Goal: Task Accomplishment & Management: Manage account settings

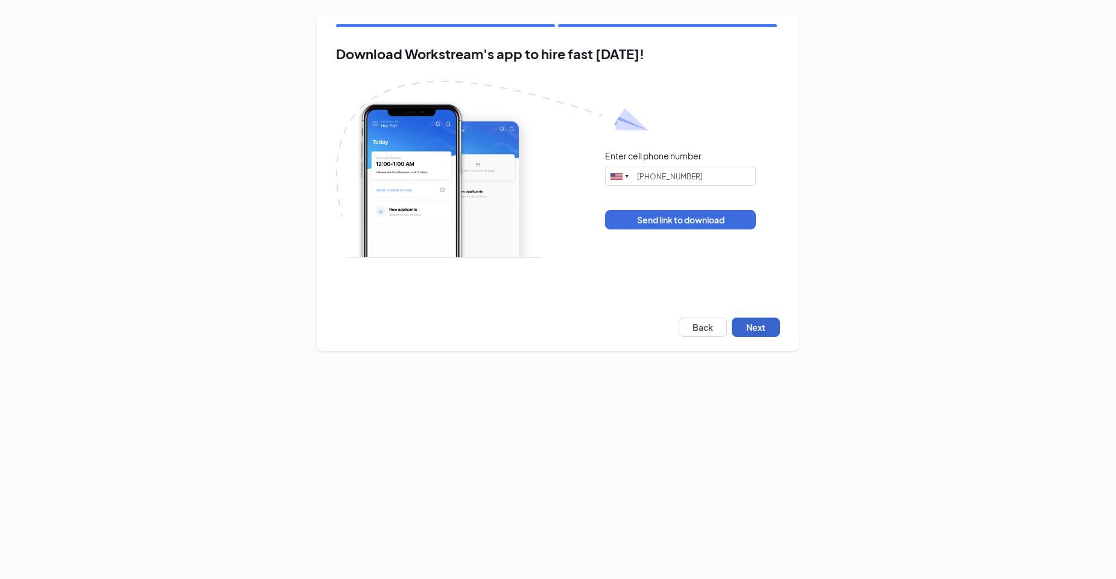
click at [755, 319] on button "Next" at bounding box center [756, 326] width 48 height 19
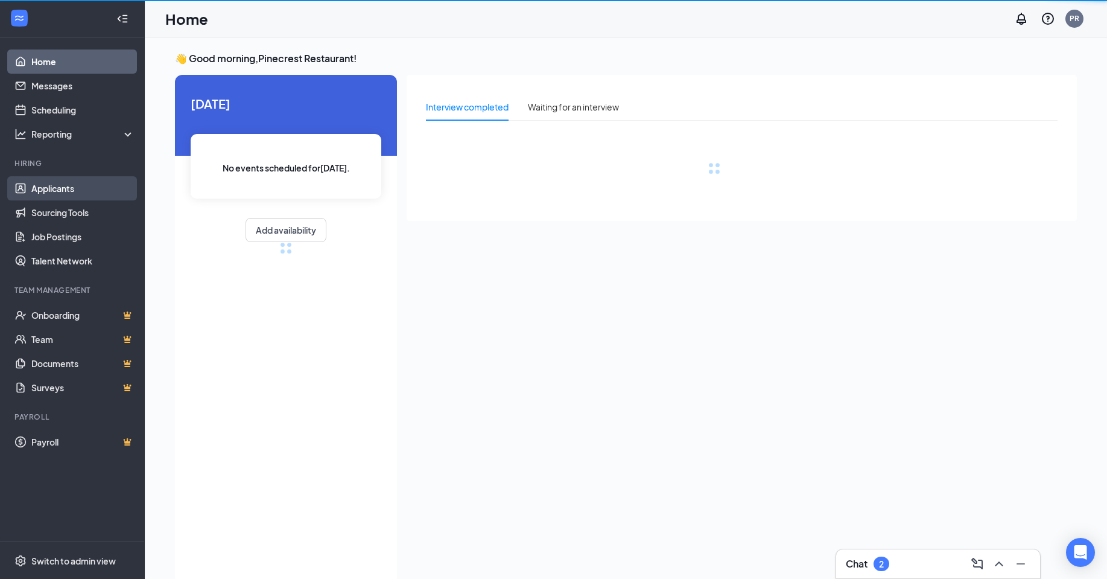
click at [59, 184] on link "Applicants" at bounding box center [82, 188] width 103 height 24
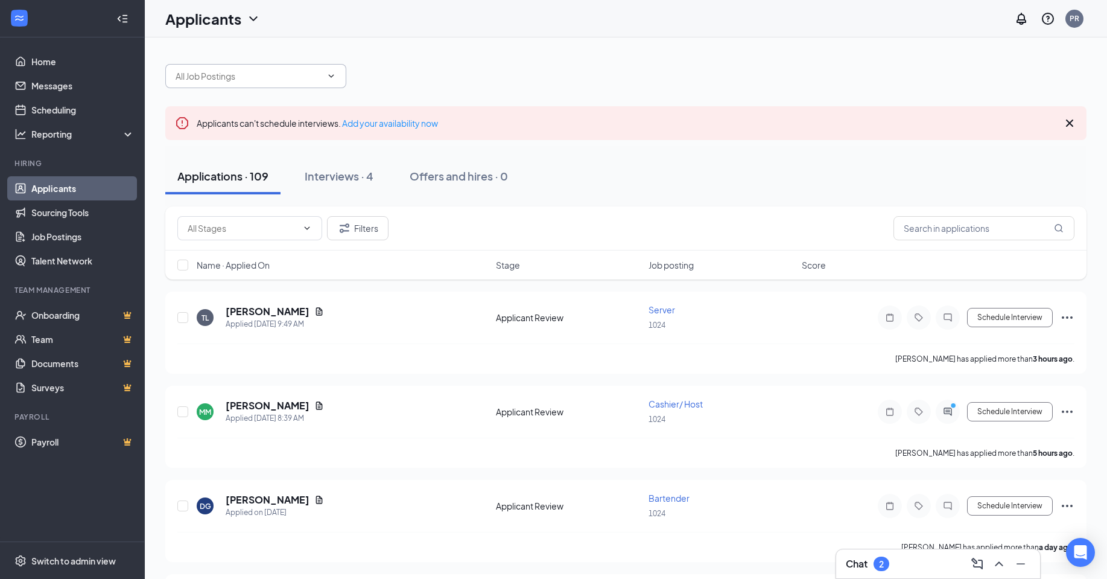
click at [249, 80] on input "text" at bounding box center [249, 75] width 146 height 13
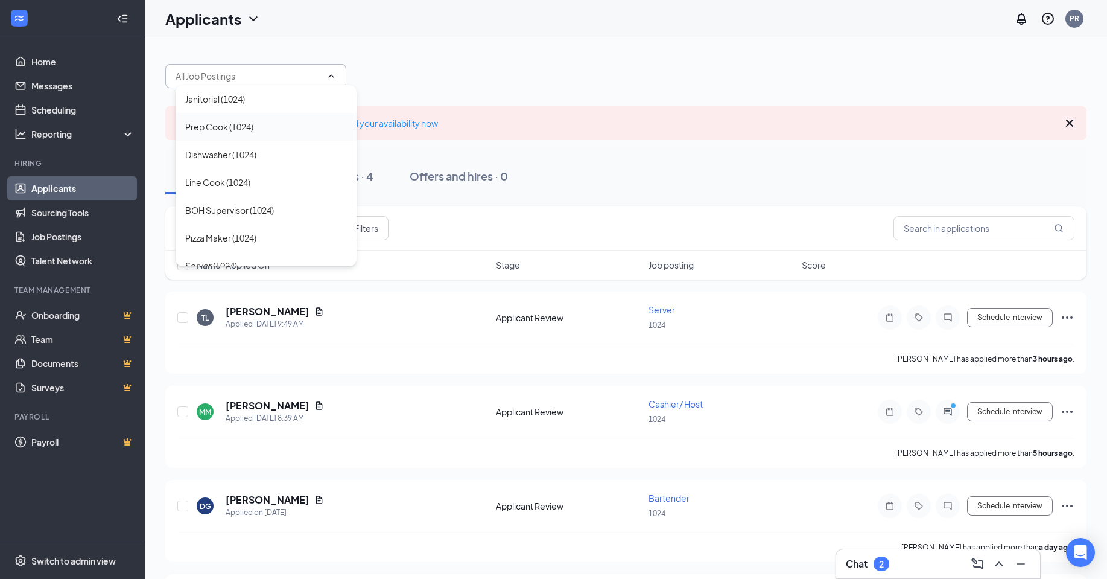
click at [242, 136] on div "Prep Cook (1024)" at bounding box center [266, 127] width 181 height 28
type input "Prep Cook (1024)"
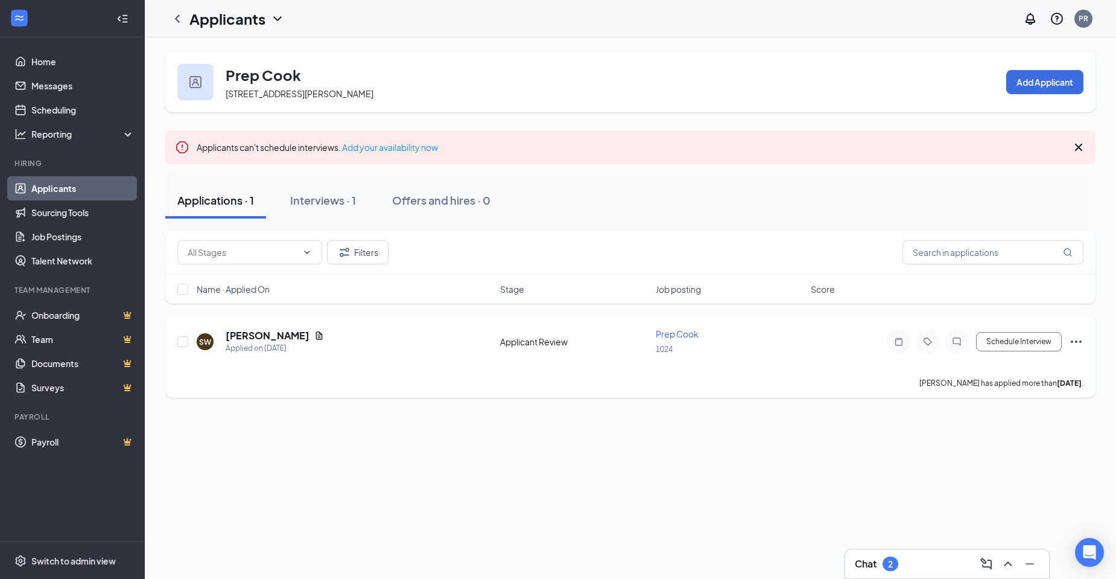
click at [678, 335] on span "Prep Cook" at bounding box center [677, 333] width 43 height 11
click at [258, 82] on h3 "Prep Cook" at bounding box center [263, 75] width 75 height 21
click at [37, 63] on link "Home" at bounding box center [82, 61] width 103 height 24
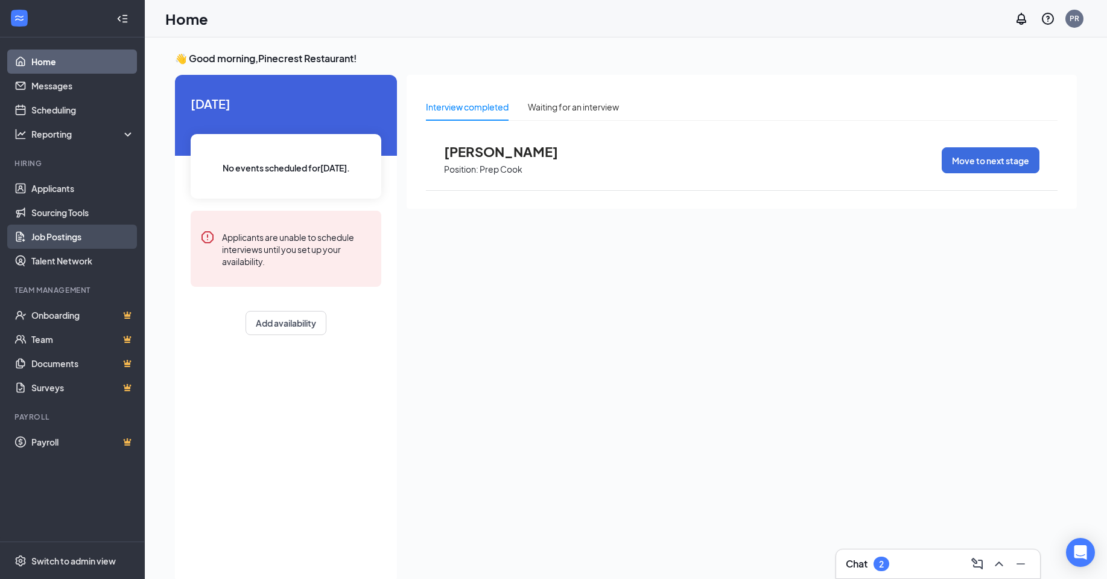
click at [72, 234] on link "Job Postings" at bounding box center [82, 236] width 103 height 24
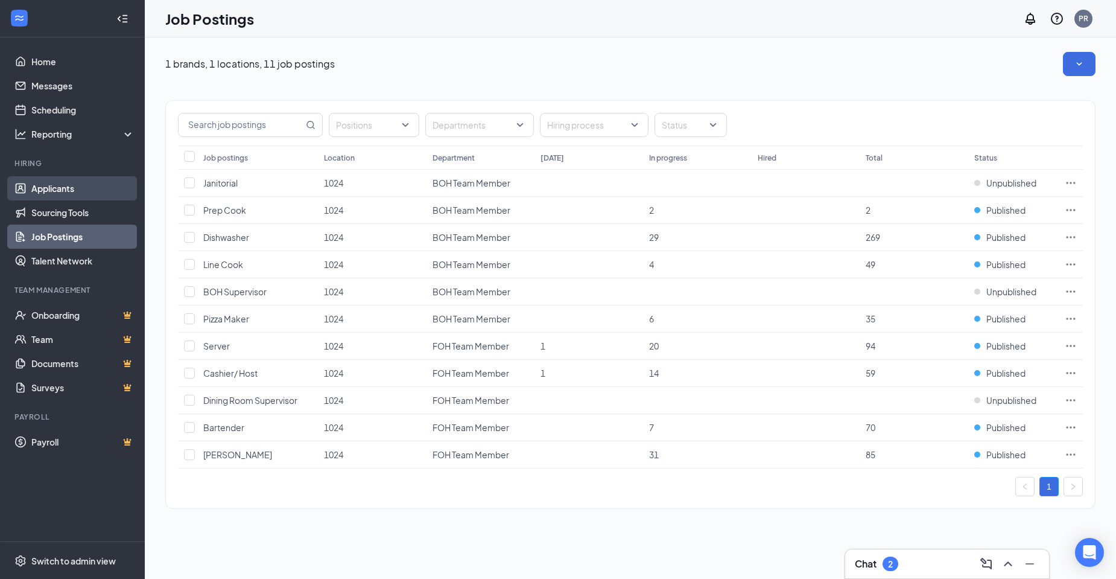
click at [59, 182] on link "Applicants" at bounding box center [82, 188] width 103 height 24
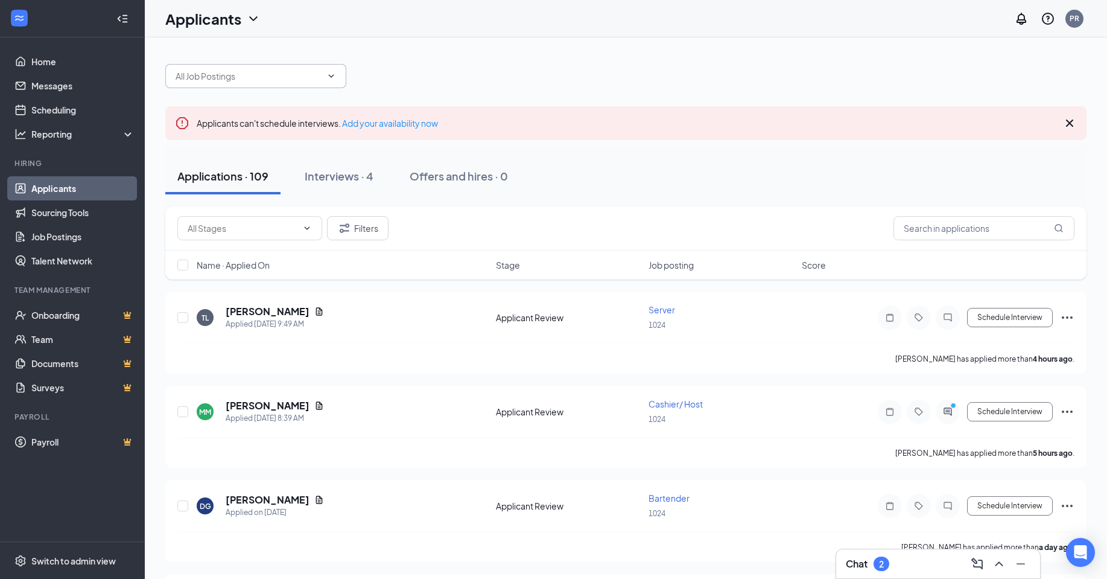
click at [247, 74] on input "text" at bounding box center [249, 75] width 146 height 13
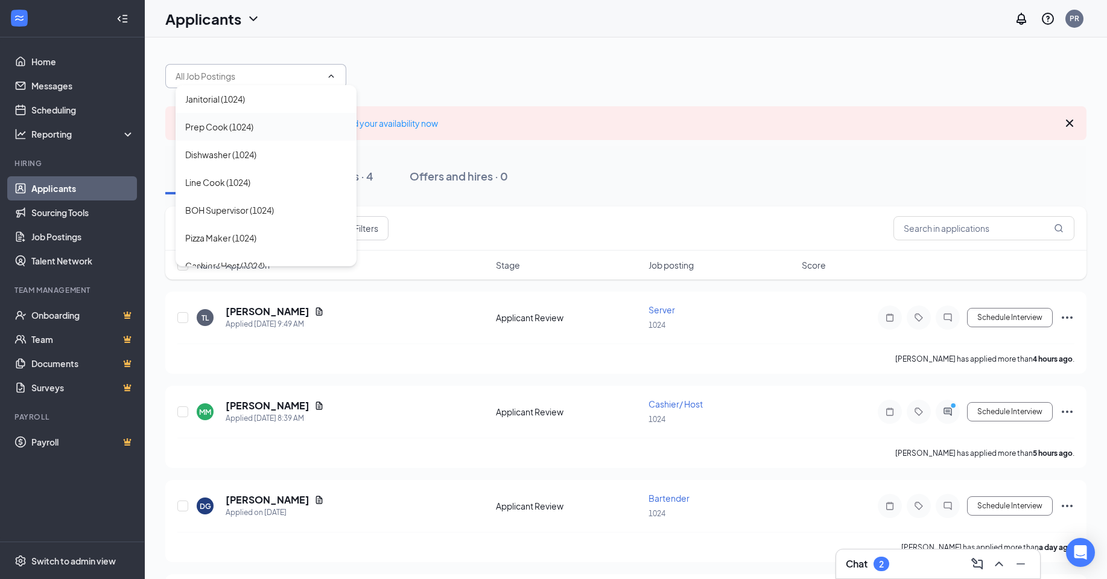
click at [247, 128] on div "Prep Cook (1024)" at bounding box center [219, 126] width 68 height 13
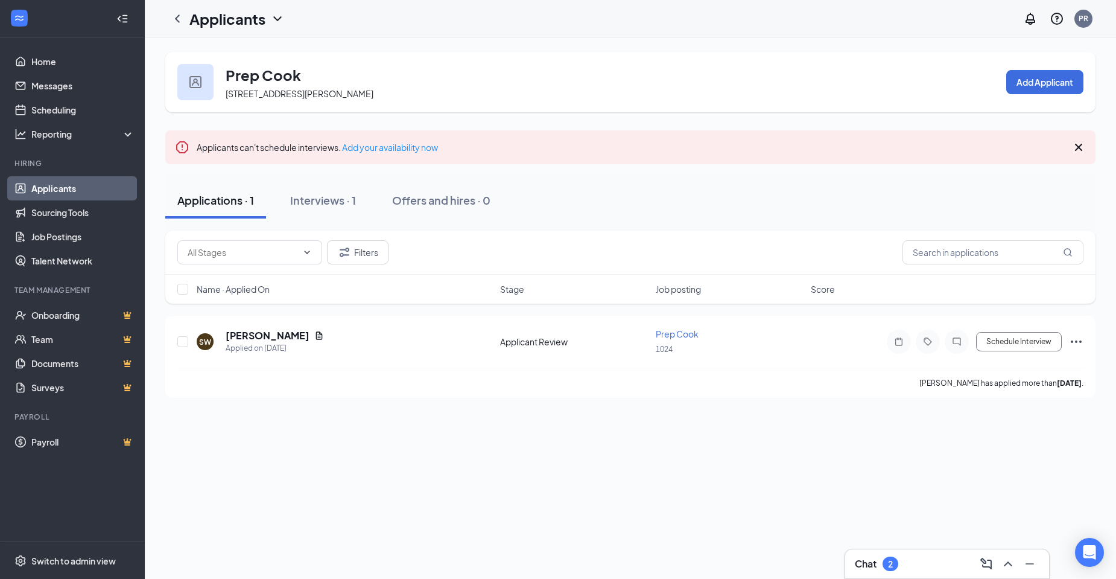
click at [886, 573] on div "Chat 2" at bounding box center [947, 563] width 185 height 19
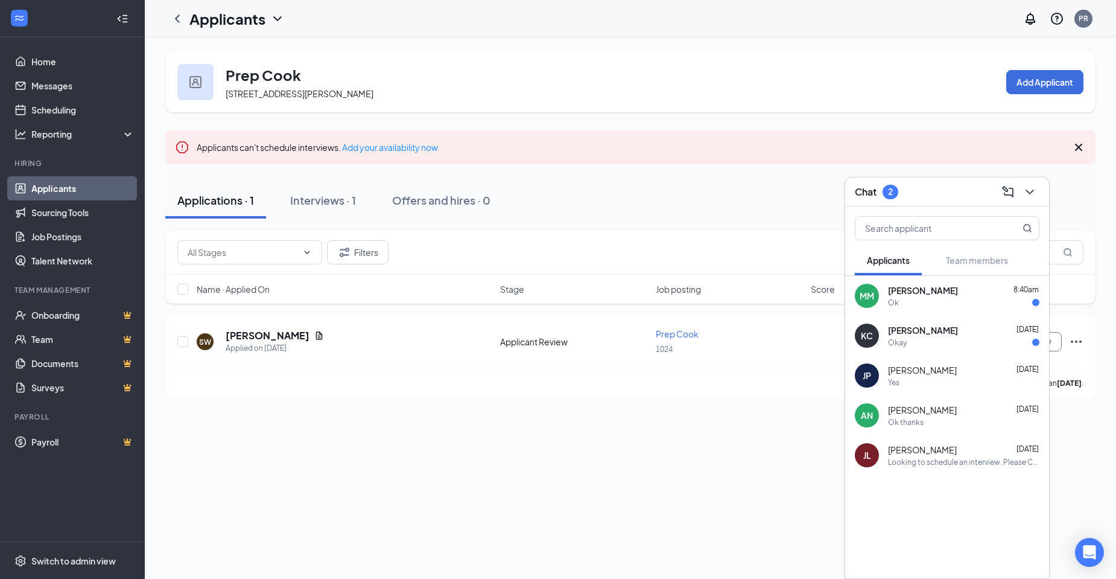
click at [938, 326] on div "Keith Carr Sep 12" at bounding box center [963, 330] width 151 height 12
click at [909, 299] on div "Ok" at bounding box center [963, 302] width 151 height 10
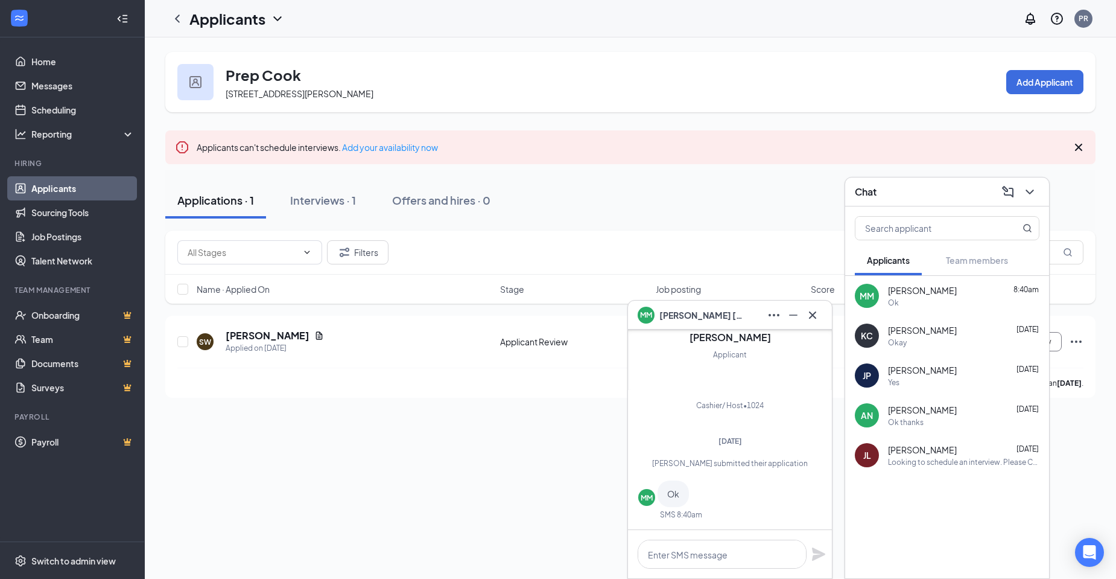
click at [586, 503] on div "Prep Cook 10205 S Dixie Hwy ste 100, Miami, FL 33156, USA Add Applicant Applica…" at bounding box center [630, 307] width 971 height 541
click at [1029, 194] on icon "ChevronDown" at bounding box center [1030, 192] width 14 height 14
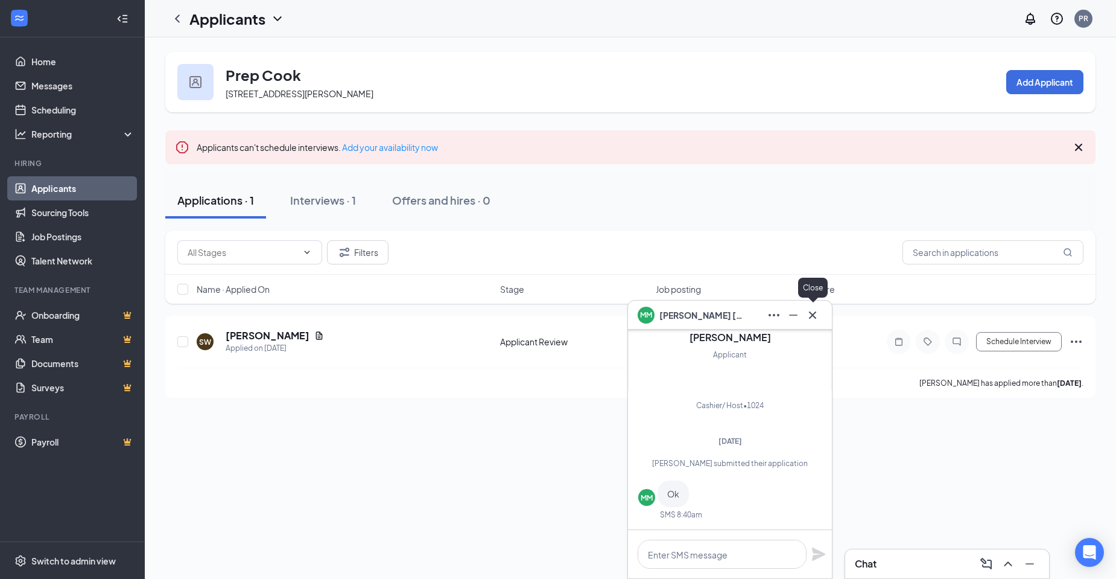
click at [818, 316] on icon "Cross" at bounding box center [812, 315] width 14 height 14
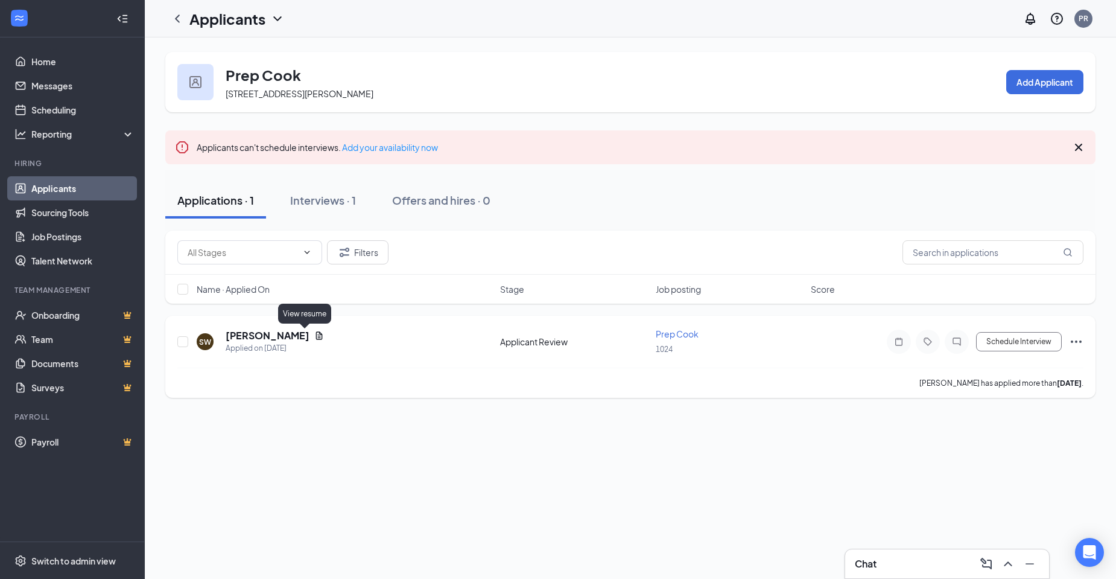
click at [316, 337] on icon "Document" at bounding box center [319, 335] width 7 height 8
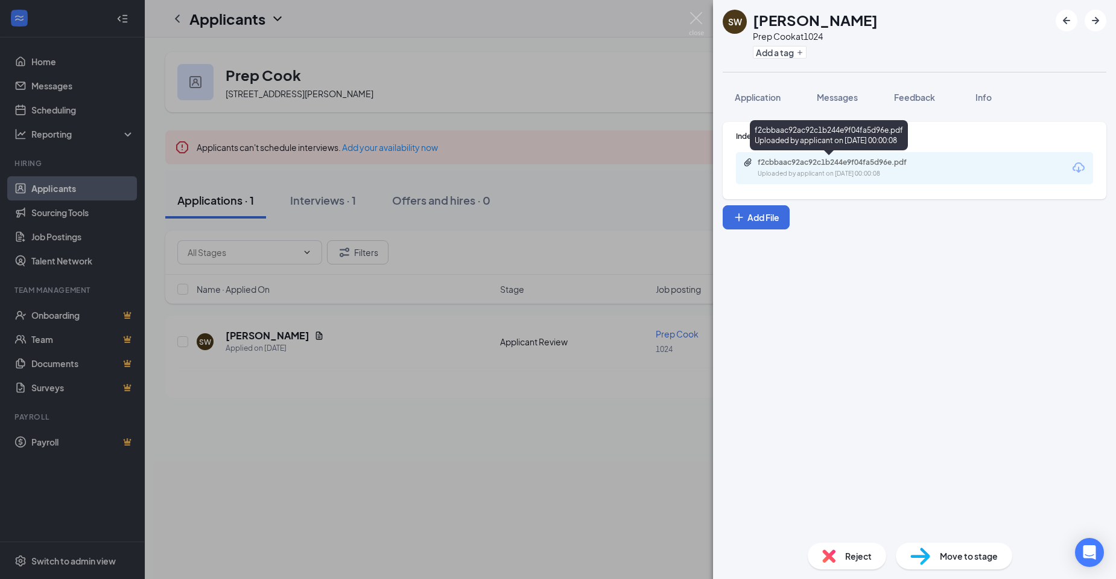
click at [875, 166] on div "f2cbbaac92ac92c1b244e9f04fa5d96e.pdf" at bounding box center [842, 162] width 169 height 10
click at [684, 181] on div "SW Simone Walker Prep Cook at 1024 Add a tag Application Messages Feedback Info…" at bounding box center [558, 289] width 1116 height 579
